Goal: Transaction & Acquisition: Purchase product/service

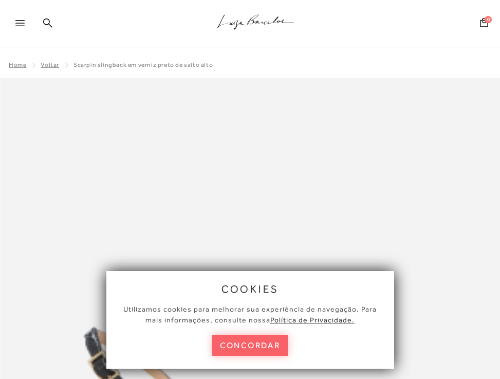
click at [21, 65] on span "Home" at bounding box center [17, 64] width 17 height 7
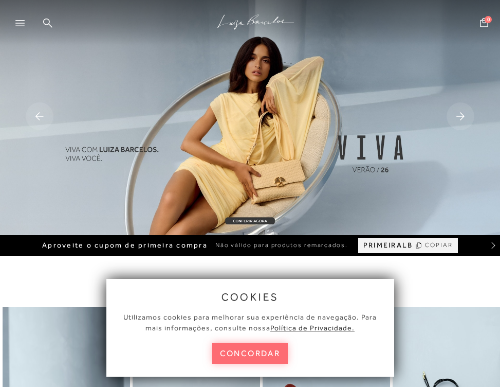
click at [264, 349] on button "concordar" at bounding box center [250, 352] width 76 height 21
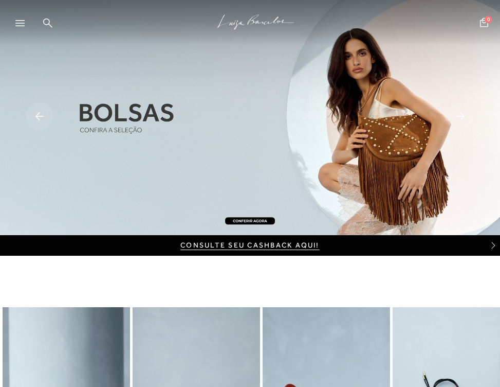
click at [37, 101] on img at bounding box center [250, 117] width 500 height 235
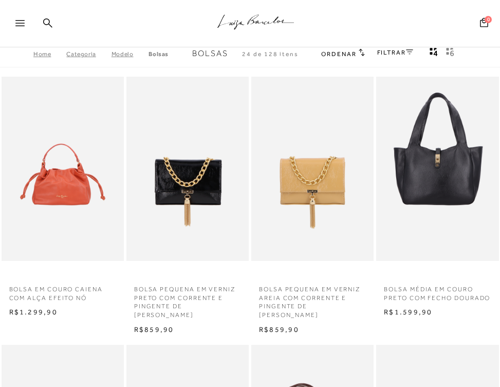
click at [39, 54] on link "Home" at bounding box center [49, 53] width 33 height 7
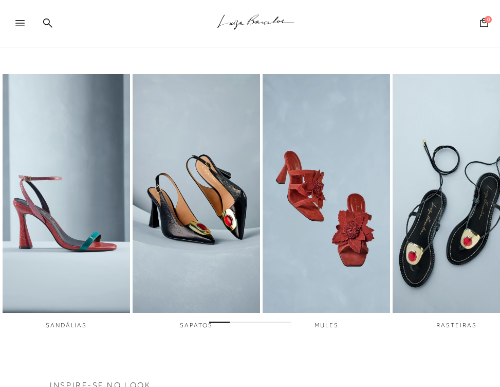
scroll to position [251, 0]
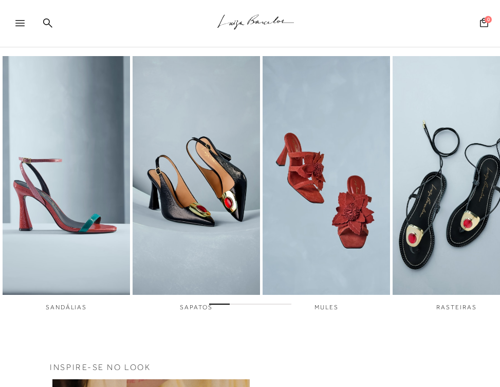
click at [205, 308] on div at bounding box center [250, 302] width 500 height 11
click at [191, 308] on div at bounding box center [250, 302] width 500 height 11
click at [196, 287] on img "2 / 6" at bounding box center [197, 175] width 128 height 239
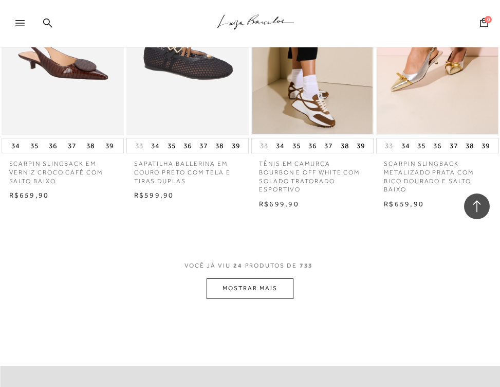
scroll to position [1440, 0]
click at [272, 296] on button "MOSTRAR MAIS" at bounding box center [250, 288] width 86 height 20
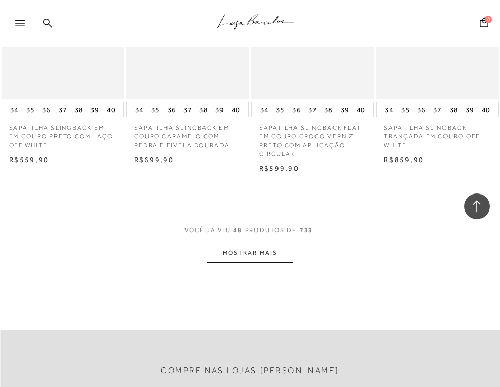
scroll to position [3066, 0]
click at [243, 251] on button "MOSTRAR MAIS" at bounding box center [250, 252] width 86 height 20
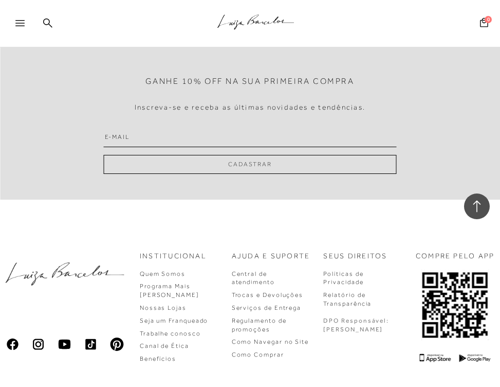
scroll to position [5110, 0]
